Goal: Task Accomplishment & Management: Complete application form

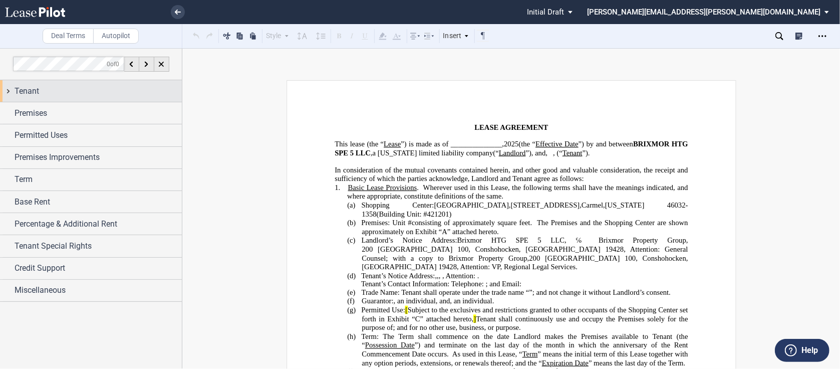
click at [8, 92] on div "Tenant" at bounding box center [91, 91] width 182 height 22
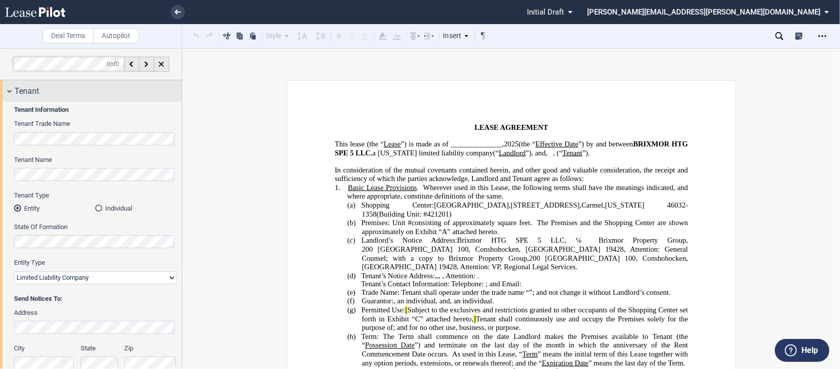
click at [12, 89] on div "Tenant" at bounding box center [91, 91] width 182 height 22
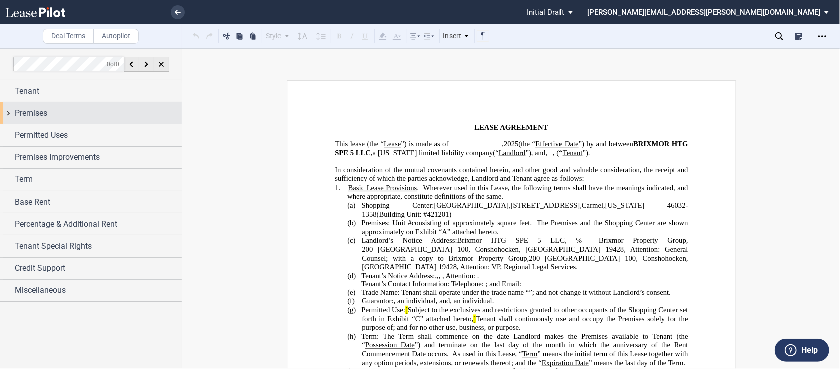
click at [10, 115] on div "Premises" at bounding box center [91, 113] width 182 height 22
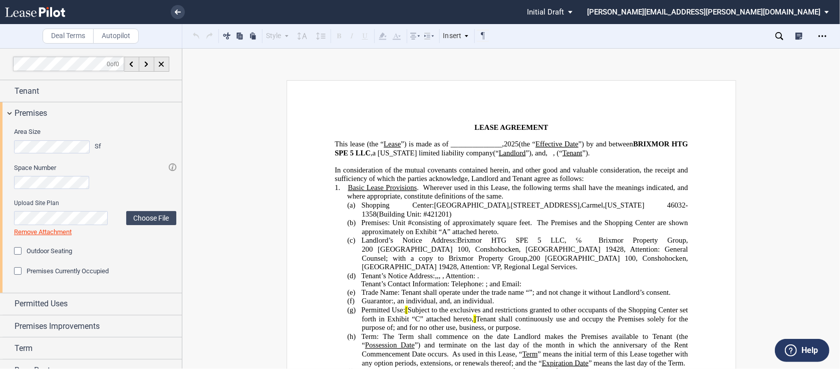
click at [16, 274] on div "Premises Currently Occupied" at bounding box center [19, 272] width 10 height 10
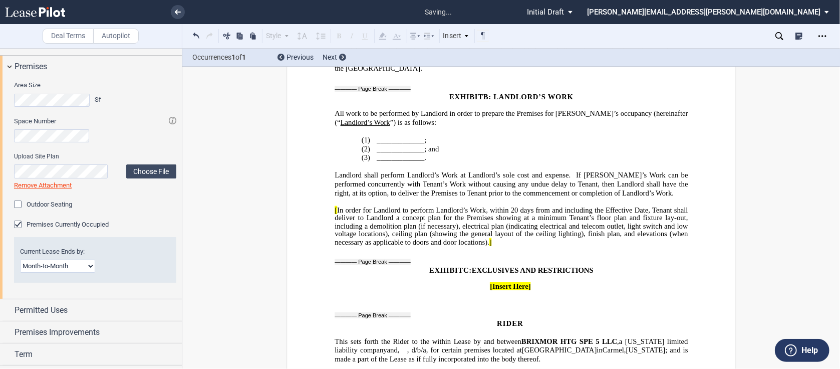
scroll to position [54, 0]
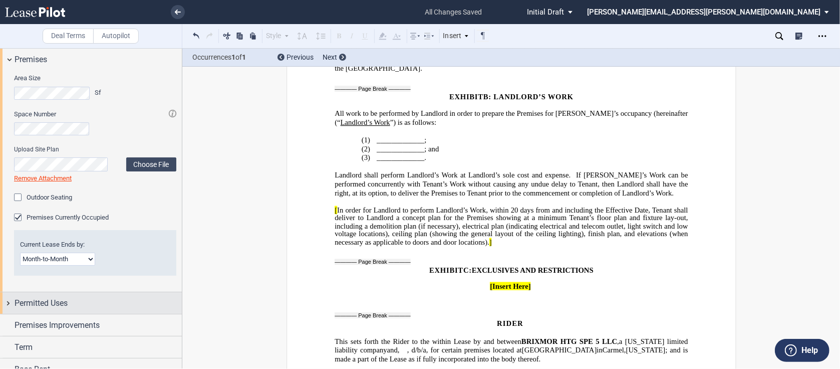
click at [9, 300] on div "Permitted Uses" at bounding box center [91, 303] width 182 height 22
drag, startPoint x: 179, startPoint y: 253, endPoint x: 179, endPoint y: 302, distance: 49.1
click at [179, 302] on div "Tenant Tenant Information Tenant Trade Name Tenant Name Tenant Type Entity Indi…" at bounding box center [91, 268] width 182 height 482
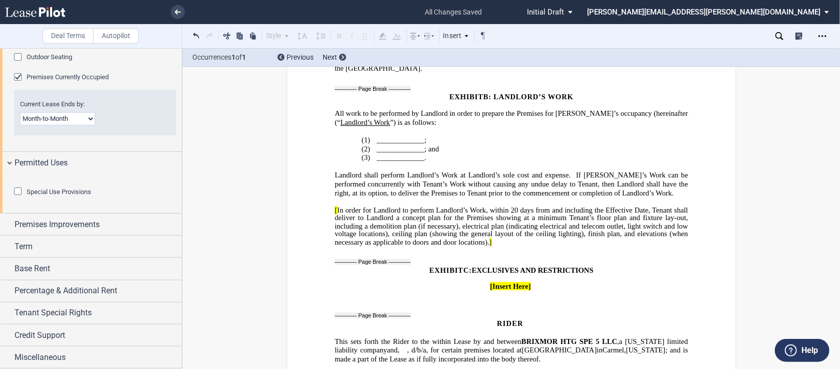
scroll to position [237, 0]
click at [18, 197] on div "Special Use Provisions" at bounding box center [19, 192] width 10 height 10
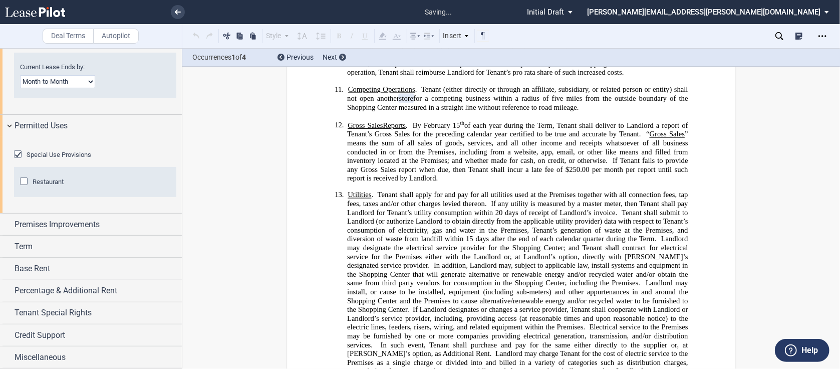
scroll to position [1703, 0]
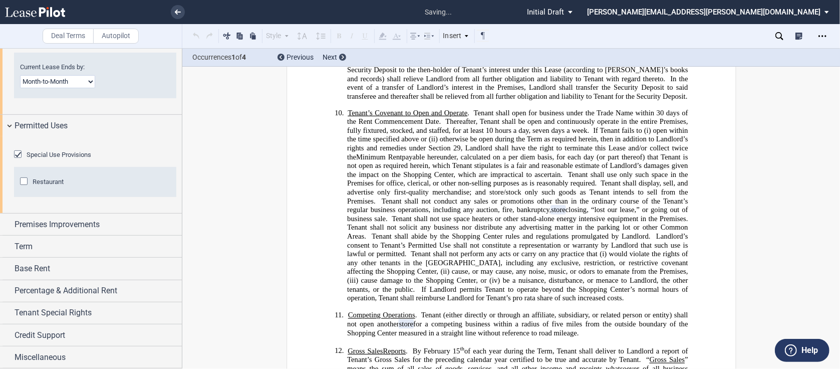
click at [21, 187] on div "Restaurant" at bounding box center [25, 182] width 10 height 10
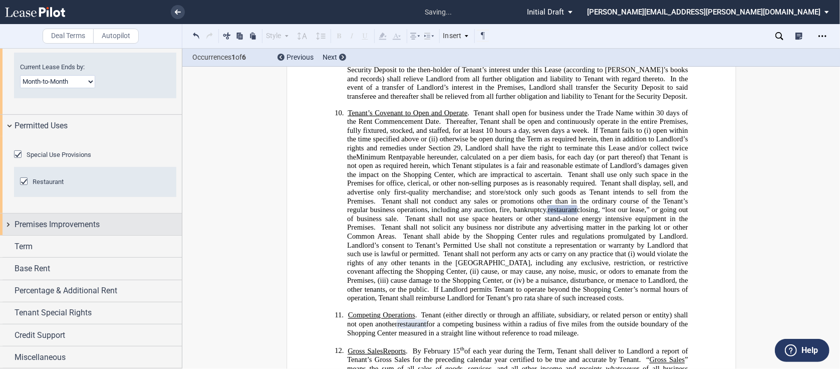
click at [8, 235] on div "Premises Improvements" at bounding box center [91, 224] width 182 height 22
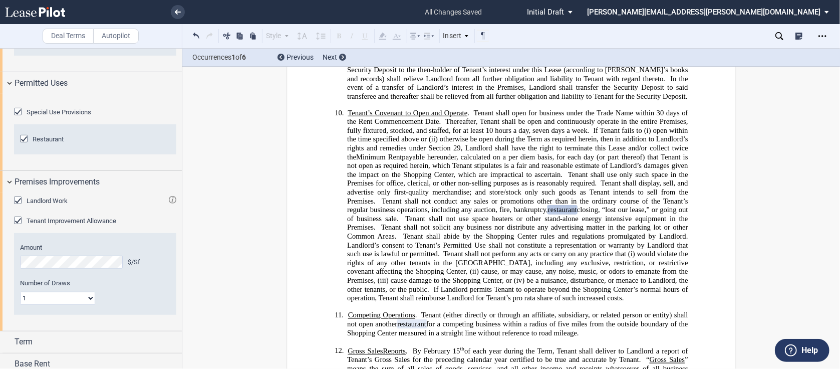
scroll to position [276, 0]
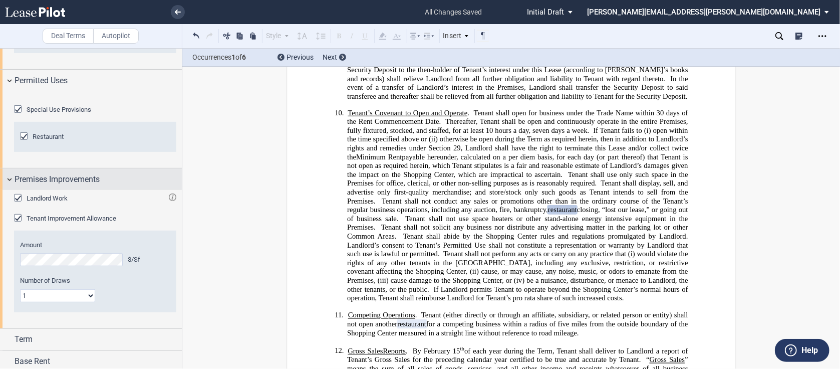
click at [12, 190] on div "Premises Improvements" at bounding box center [91, 179] width 182 height 22
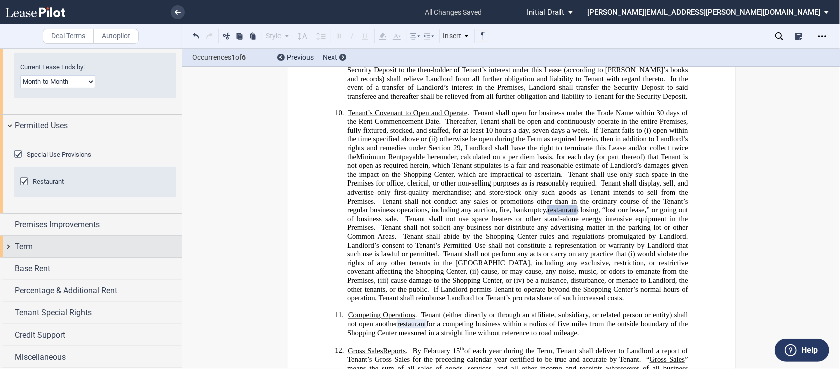
click at [5, 255] on div "Term" at bounding box center [91, 246] width 182 height 22
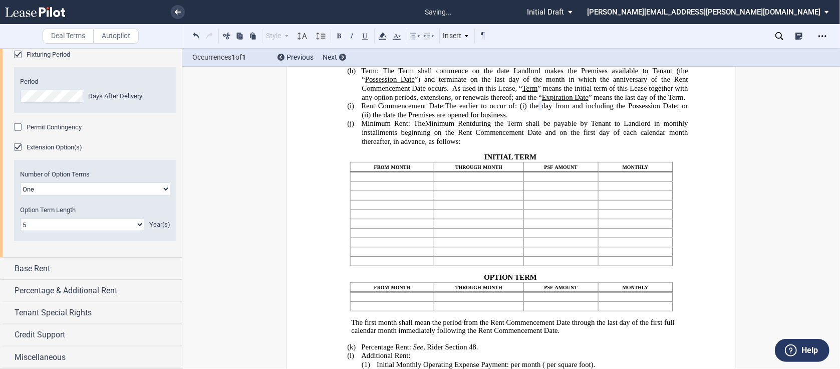
scroll to position [555, 0]
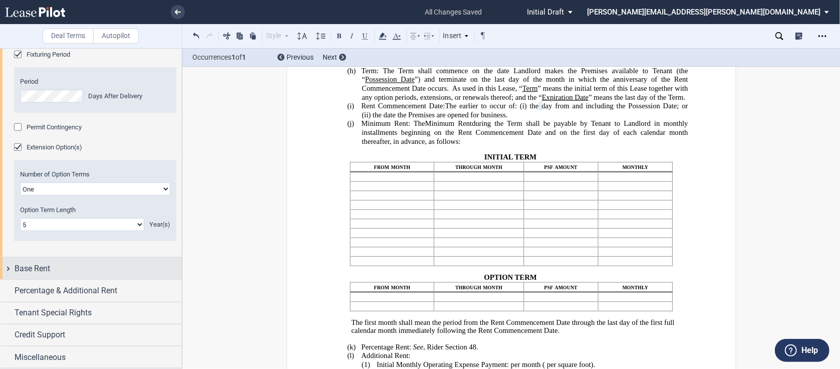
click at [11, 271] on div "Base Rent" at bounding box center [91, 269] width 182 height 22
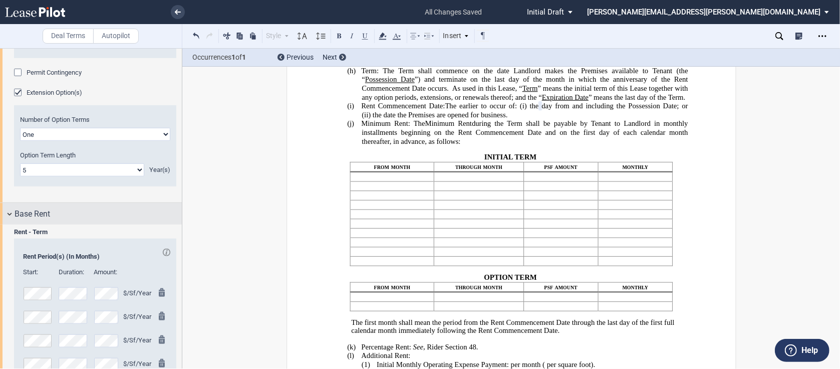
click at [11, 224] on div "Base Rent" at bounding box center [91, 214] width 182 height 22
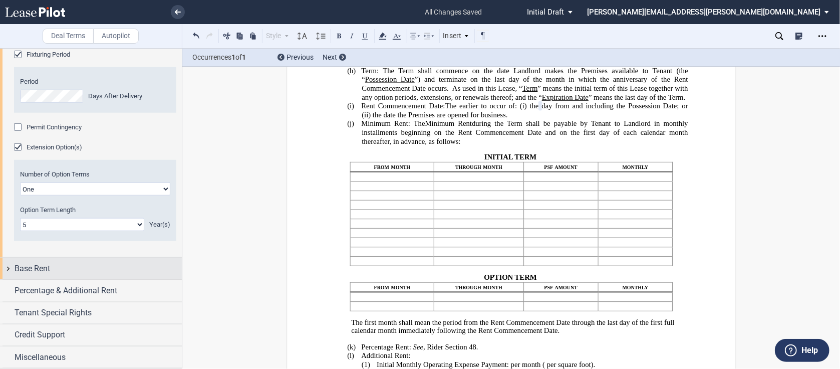
click at [7, 270] on div "Base Rent" at bounding box center [91, 269] width 182 height 22
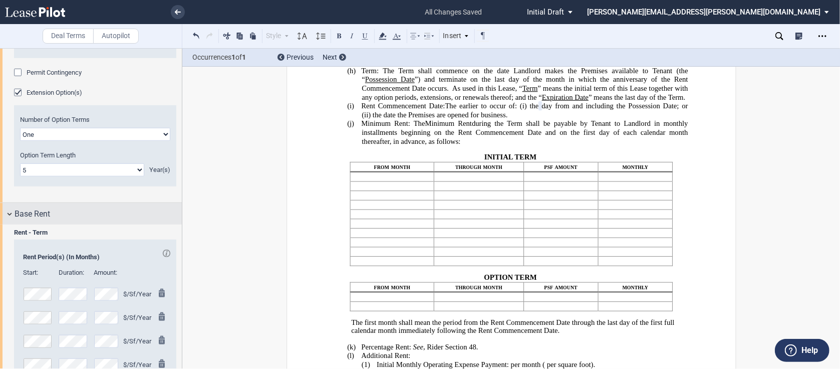
click at [7, 224] on div "Base Rent" at bounding box center [91, 214] width 182 height 22
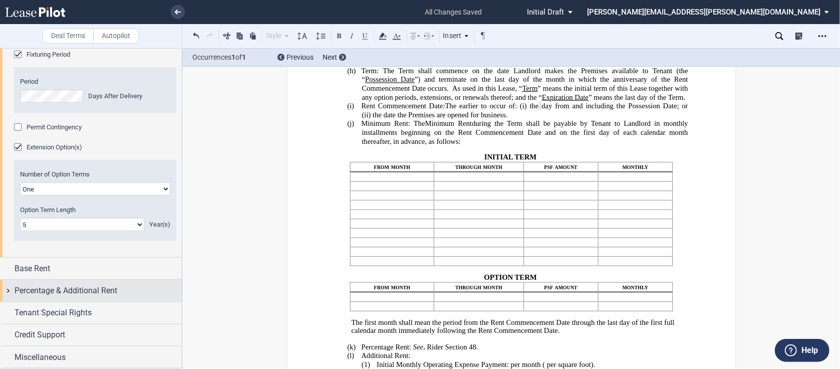
click at [4, 292] on div "Percentage & Additional Rent" at bounding box center [91, 291] width 182 height 22
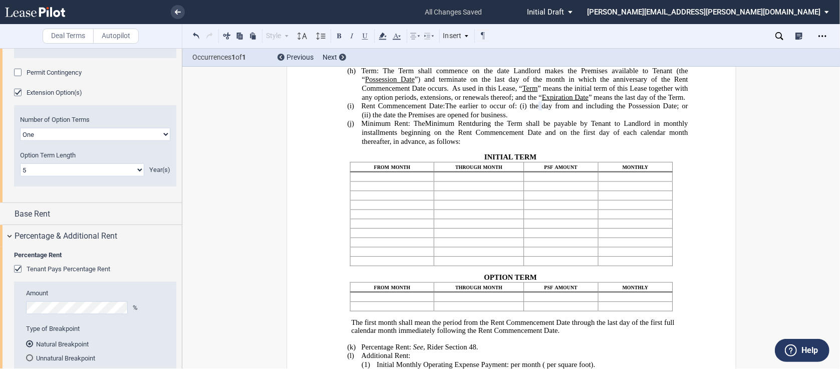
click at [30, 273] on span "Tenant Pays Percentage Rent" at bounding box center [69, 269] width 84 height 8
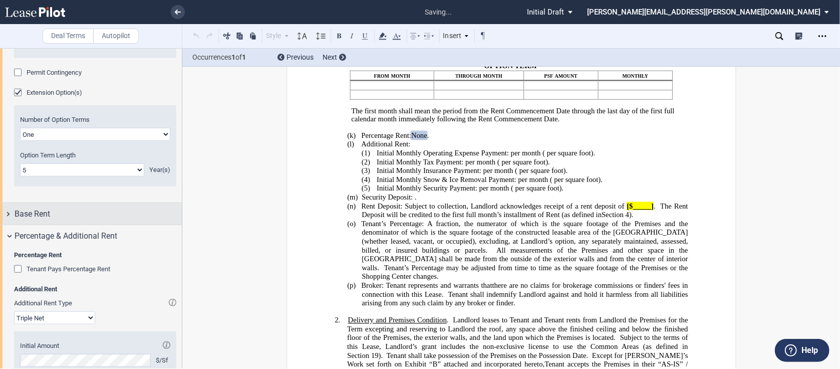
scroll to position [496, 0]
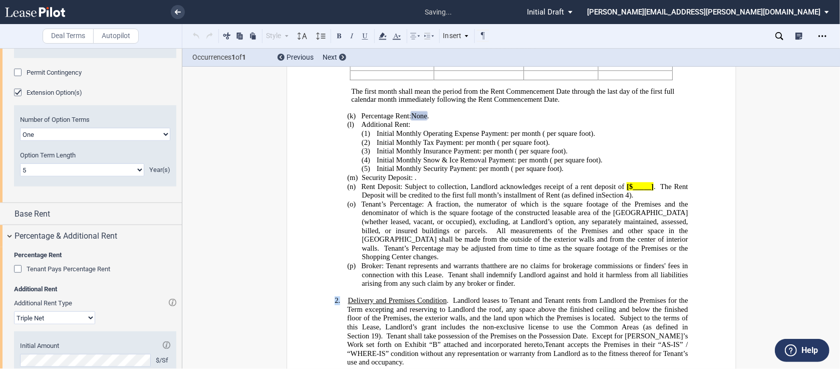
drag, startPoint x: 183, startPoint y: 273, endPoint x: 183, endPoint y: 305, distance: 32.6
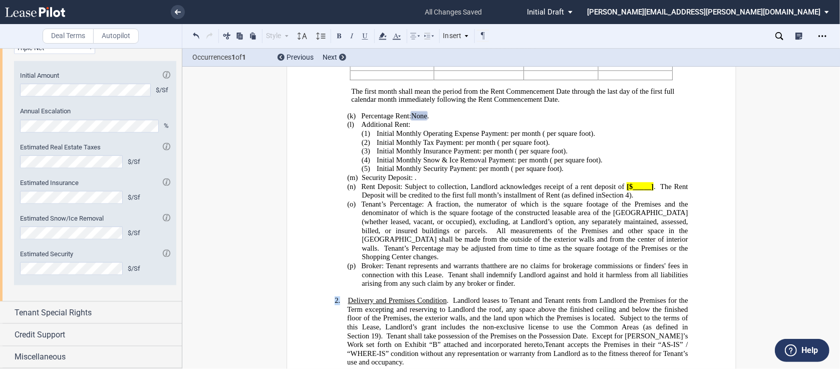
scroll to position [880, 0]
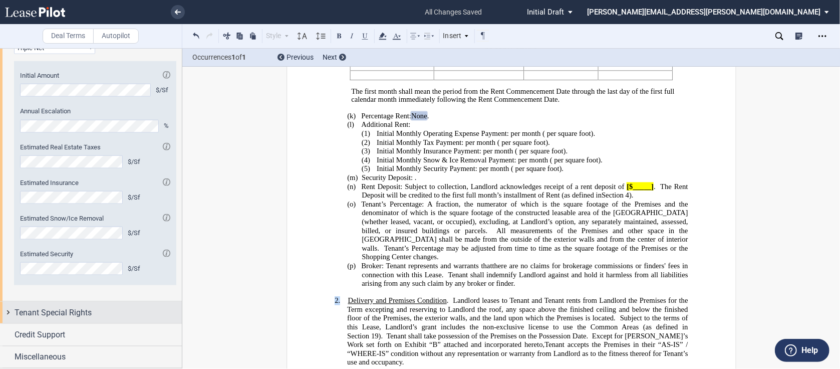
click at [13, 314] on div "Tenant Special Rights" at bounding box center [91, 313] width 182 height 22
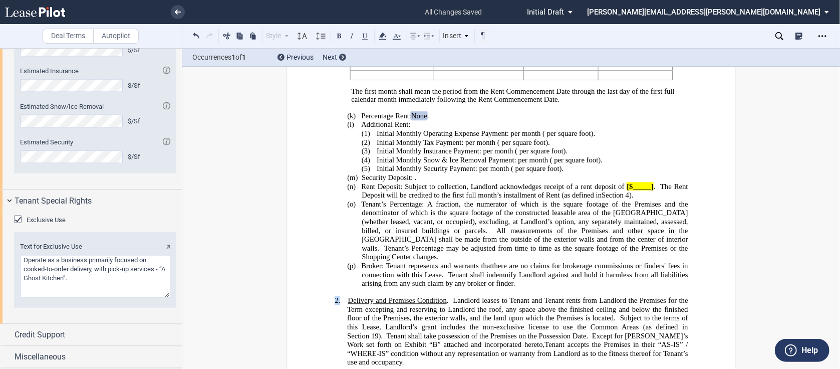
scroll to position [991, 0]
click at [10, 335] on div "Credit Support" at bounding box center [91, 335] width 182 height 22
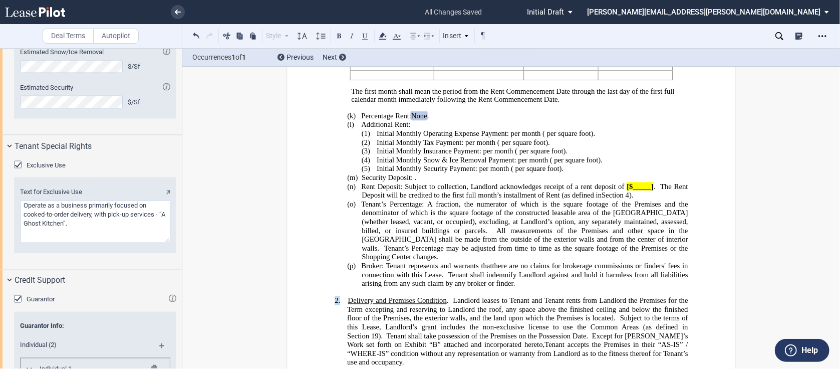
drag, startPoint x: 178, startPoint y: 272, endPoint x: 178, endPoint y: 291, distance: 18.5
click at [178, 269] on div "Exclusive Use Text for Exclusive Use" at bounding box center [91, 213] width 182 height 112
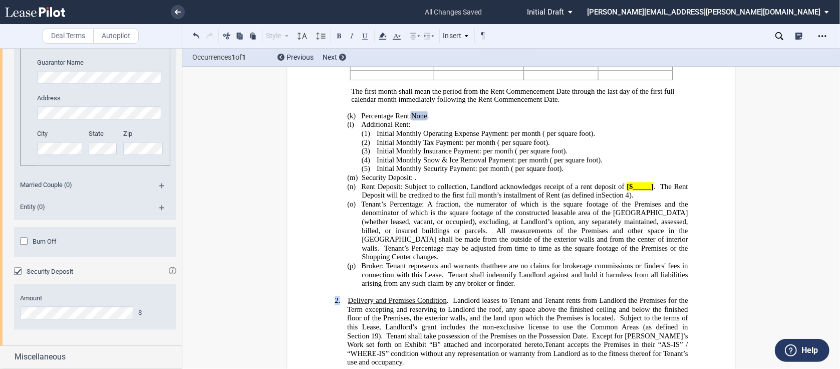
scroll to position [1521, 0]
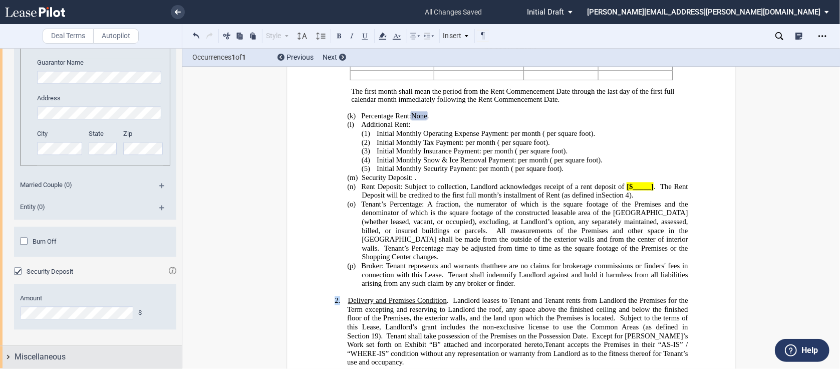
click at [10, 357] on div "Miscellaneous" at bounding box center [91, 357] width 182 height 22
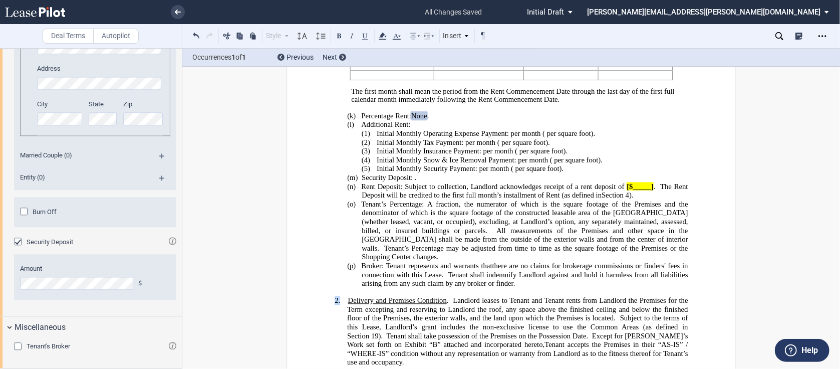
scroll to position [1522, 0]
click at [822, 38] on icon "Open Lease options menu" at bounding box center [823, 36] width 8 height 8
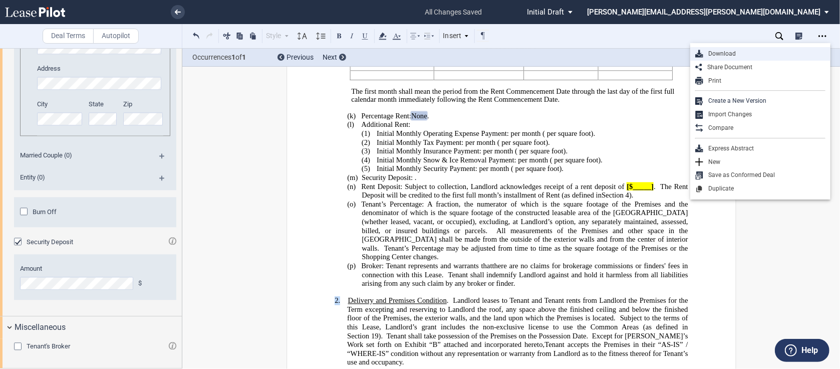
click at [727, 53] on div "Download" at bounding box center [764, 54] width 122 height 9
